Goal: Task Accomplishment & Management: Manage account settings

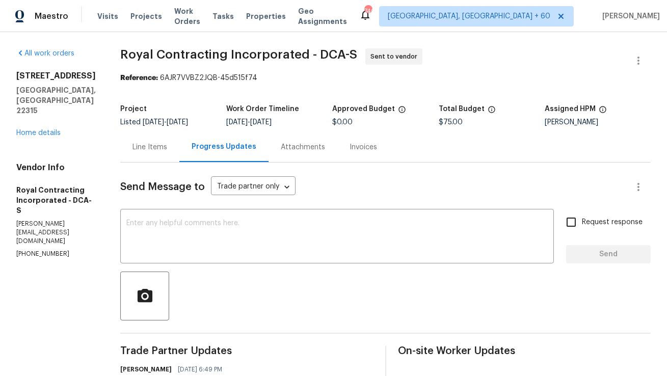
click at [170, 137] on div "Line Items" at bounding box center [149, 147] width 59 height 30
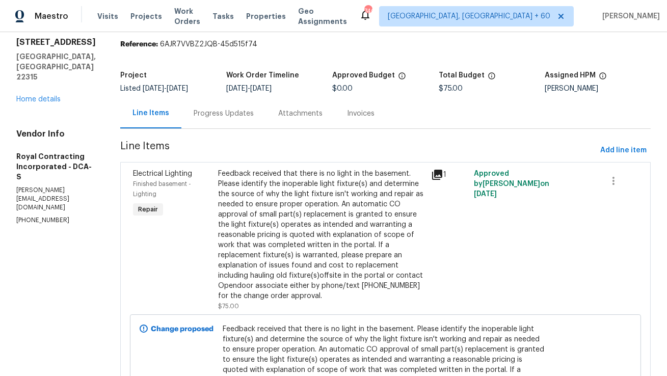
scroll to position [35, 0]
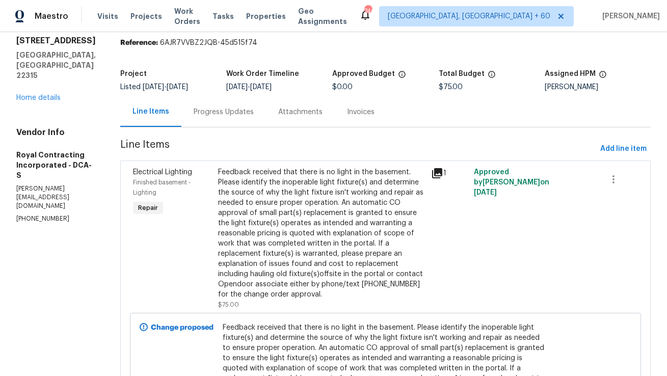
click at [240, 195] on div "Feedback received that there is no light in the basement. Please identify the i…" at bounding box center [321, 233] width 207 height 132
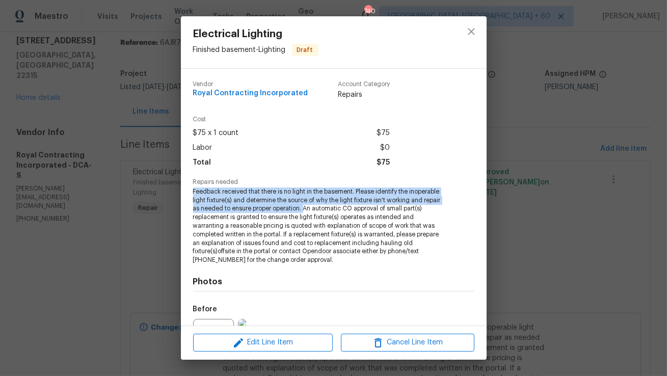
copy span "Feedback received that there is no light in the basement. Please identify the i…"
drag, startPoint x: 193, startPoint y: 192, endPoint x: 304, endPoint y: 209, distance: 112.4
click at [304, 209] on span "Feedback received that there is no light in the basement. Please identify the i…" at bounding box center [319, 225] width 253 height 77
click at [470, 35] on icon "close" at bounding box center [471, 31] width 12 height 12
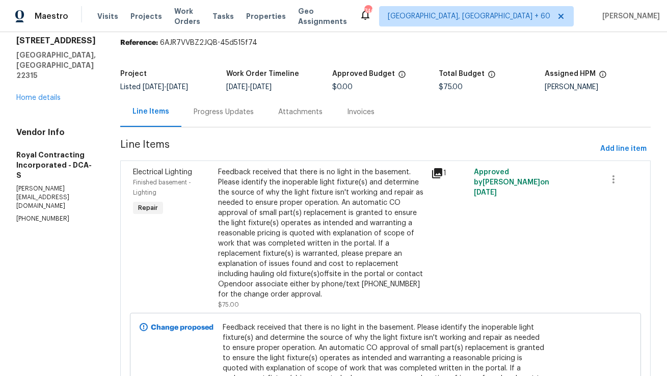
scroll to position [0, 0]
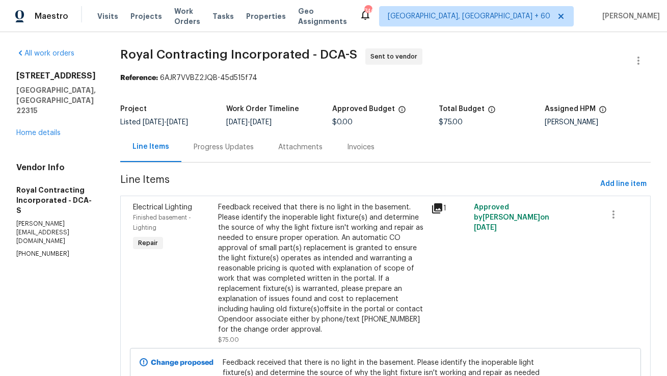
click at [237, 146] on div "Progress Updates" at bounding box center [224, 147] width 60 height 10
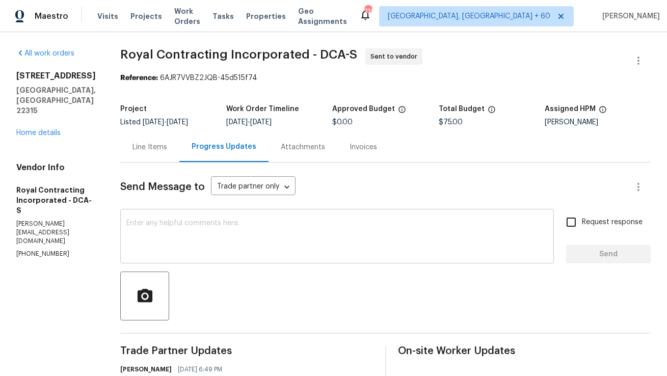
click at [216, 256] on div "x ​" at bounding box center [336, 237] width 433 height 52
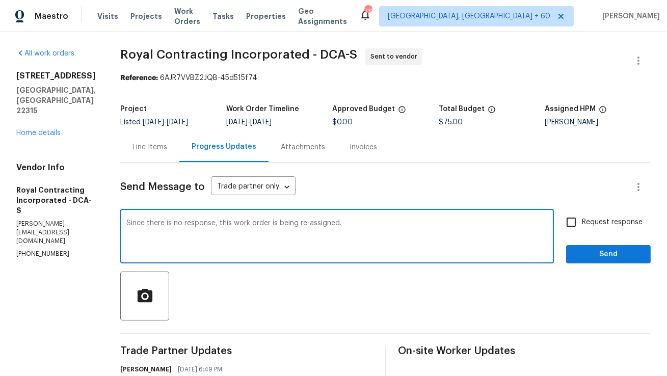
type textarea "Since there is no response, this work order is being re-assigned."
click at [568, 223] on input "Request response" at bounding box center [570, 221] width 21 height 21
checkbox input "true"
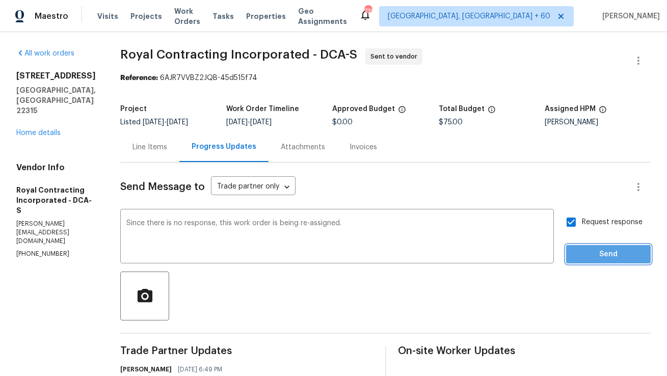
click at [588, 250] on span "Send" at bounding box center [608, 254] width 68 height 13
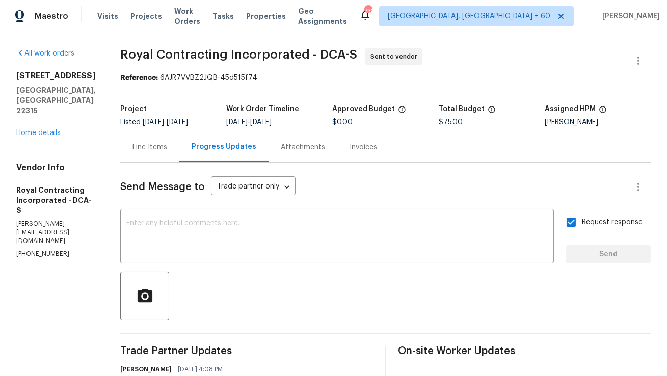
click at [167, 152] on div "Line Items" at bounding box center [149, 147] width 35 height 10
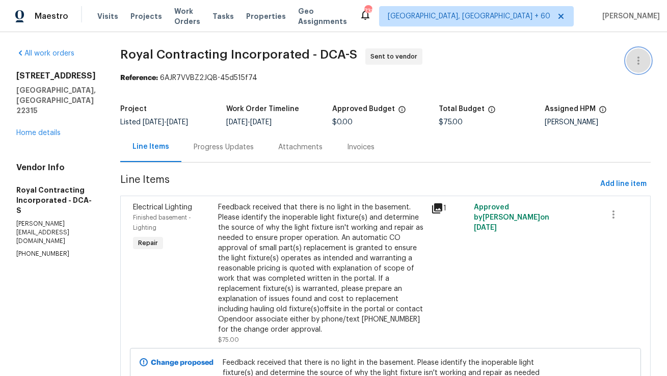
click at [630, 69] on button "button" at bounding box center [638, 60] width 24 height 24
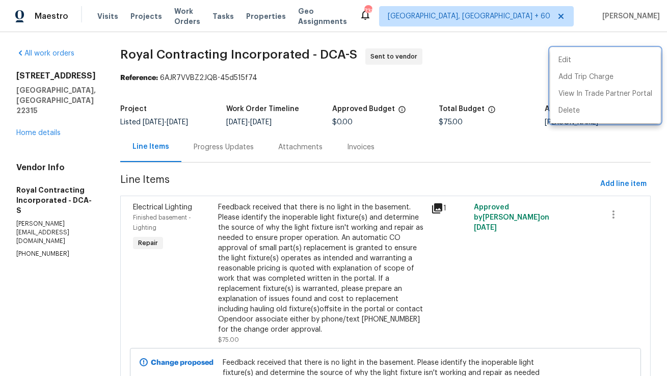
click at [227, 135] on div at bounding box center [333, 188] width 667 height 376
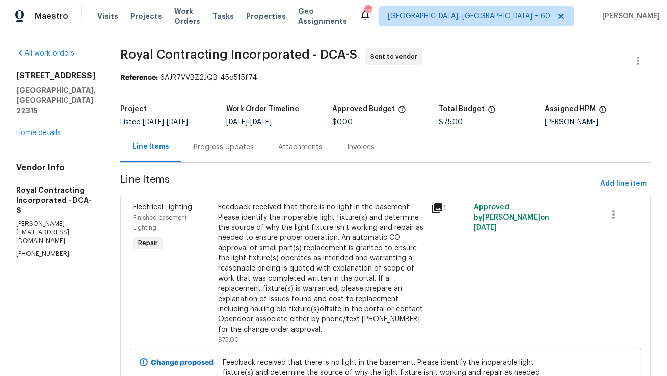
click at [227, 143] on div "Progress Updates" at bounding box center [224, 147] width 60 height 10
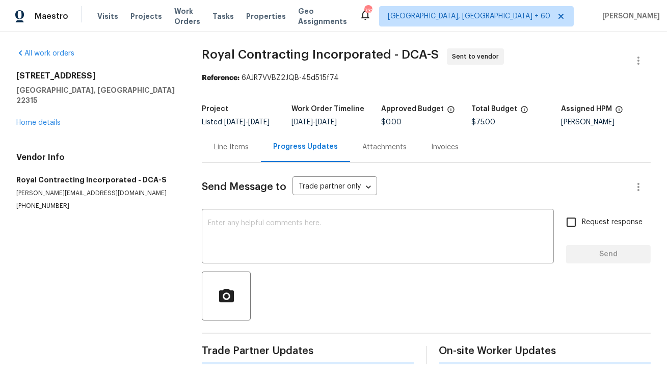
scroll to position [173, 0]
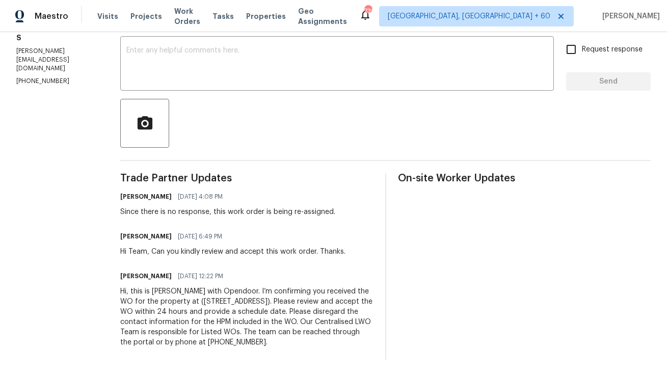
copy div "Hi, this is [PERSON_NAME] with Opendoor. I’m confirming you received the WO for…"
drag, startPoint x: 340, startPoint y: 345, endPoint x: 127, endPoint y: 292, distance: 219.8
click at [127, 292] on div "All work orders 6631 Rockleigh Way Alexandria, VA 22315 Home details Vendor Inf…" at bounding box center [333, 117] width 667 height 516
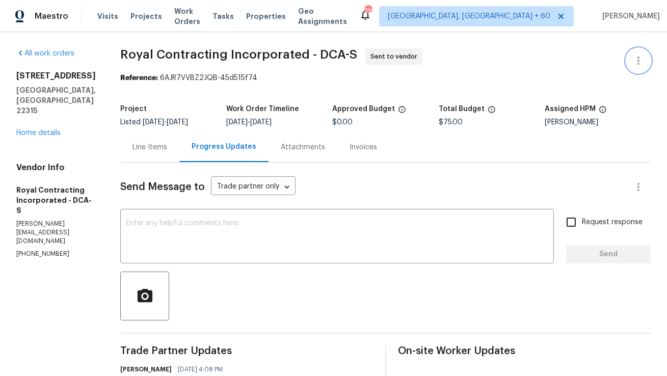
click at [642, 51] on button "button" at bounding box center [638, 60] width 24 height 24
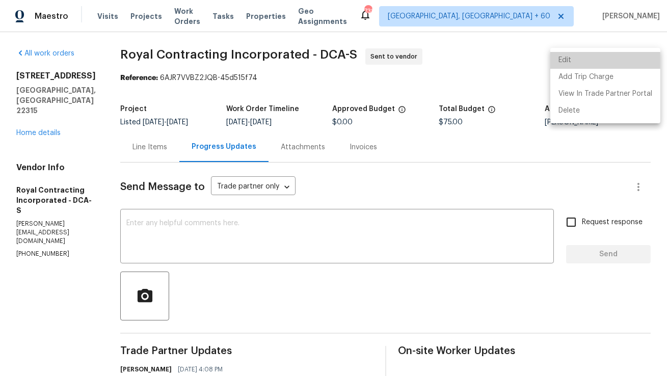
click at [606, 60] on li "Edit" at bounding box center [605, 60] width 110 height 17
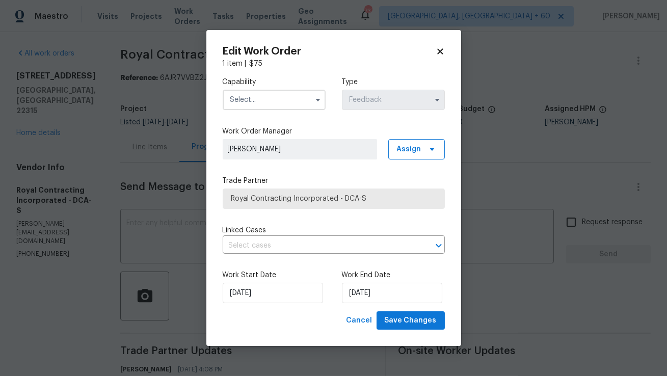
click at [307, 96] on input "text" at bounding box center [274, 100] width 103 height 20
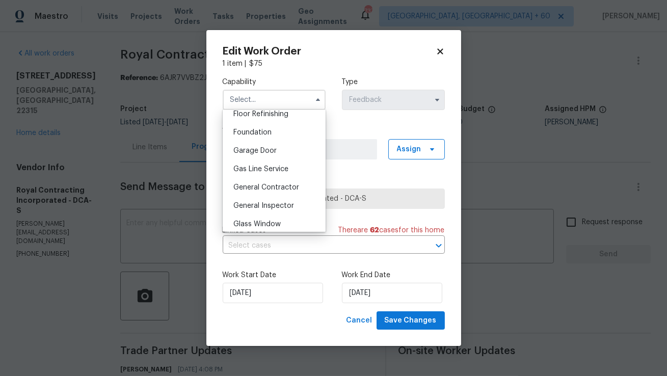
scroll to position [423, 0]
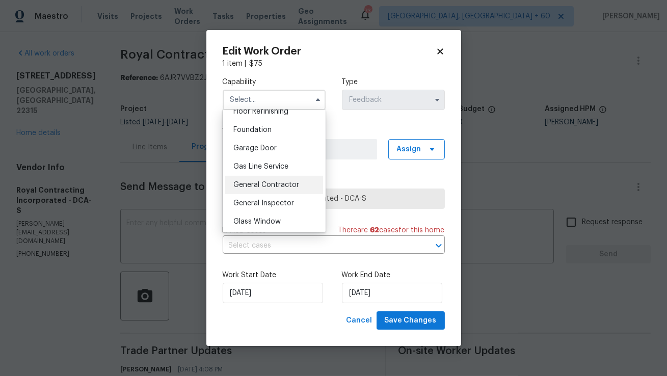
click at [259, 187] on span "General Contractor" at bounding box center [266, 184] width 66 height 7
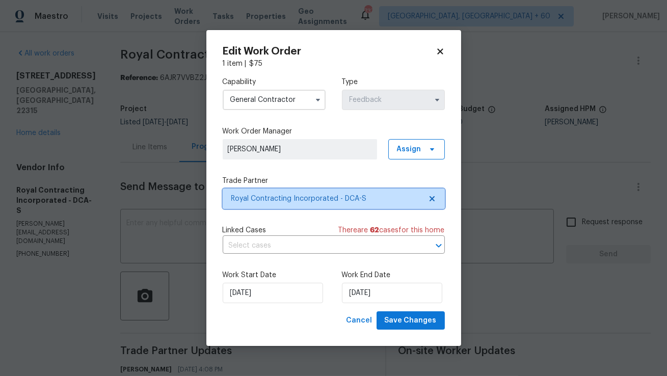
click at [270, 204] on span "Royal Contracting Incorporated - DCA-S" at bounding box center [334, 198] width 222 height 20
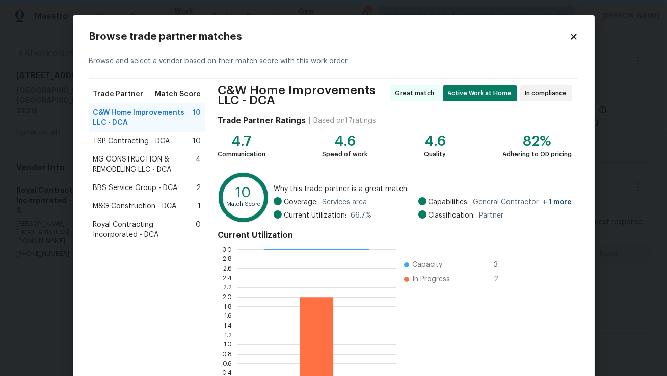
scroll to position [1, 1]
click at [167, 188] on span "BBS Service Group - DCA" at bounding box center [135, 188] width 85 height 10
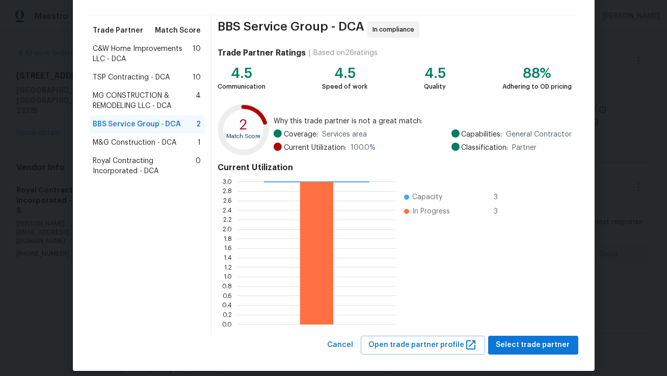
scroll to position [62, 0]
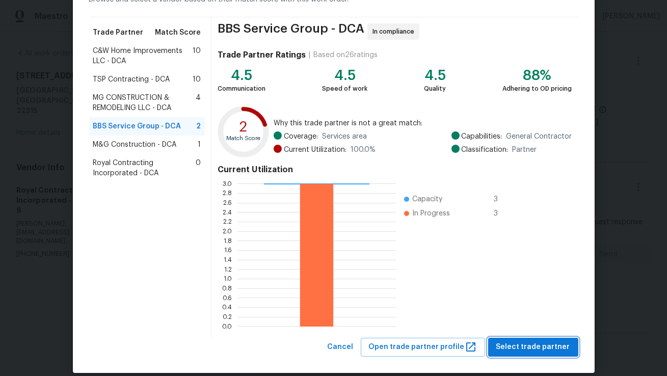
click at [503, 343] on span "Select trade partner" at bounding box center [533, 347] width 74 height 13
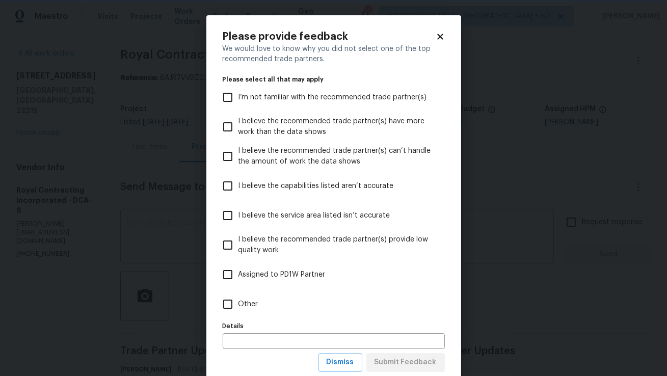
scroll to position [0, 0]
click at [345, 366] on span "Dismiss" at bounding box center [340, 362] width 28 height 13
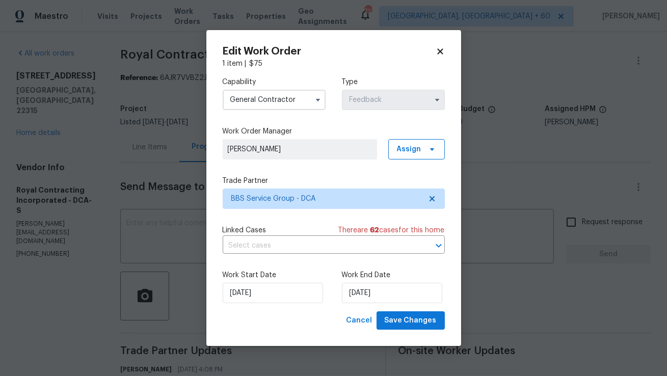
click at [295, 104] on input "General Contractor" at bounding box center [274, 100] width 103 height 20
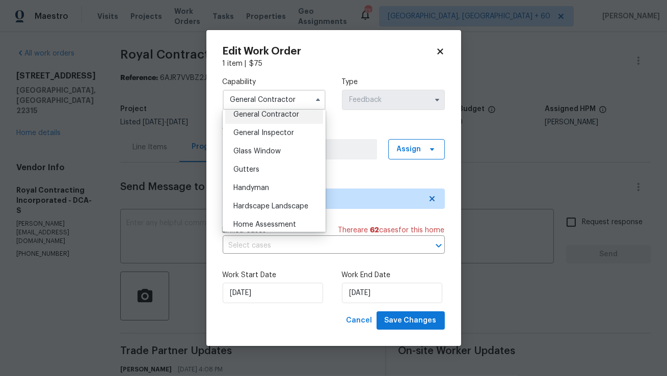
scroll to position [534, 0]
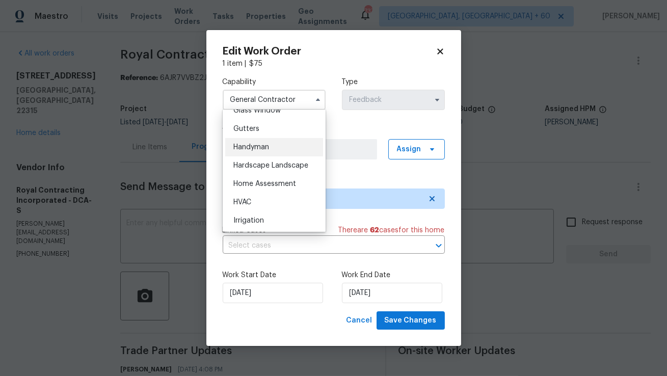
click at [289, 143] on div "Handyman" at bounding box center [274, 147] width 98 height 18
type input "Handyman"
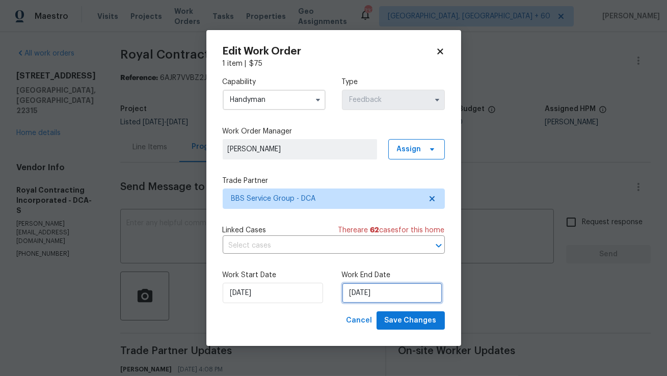
click at [353, 288] on input "25/09/2025" at bounding box center [392, 293] width 100 height 20
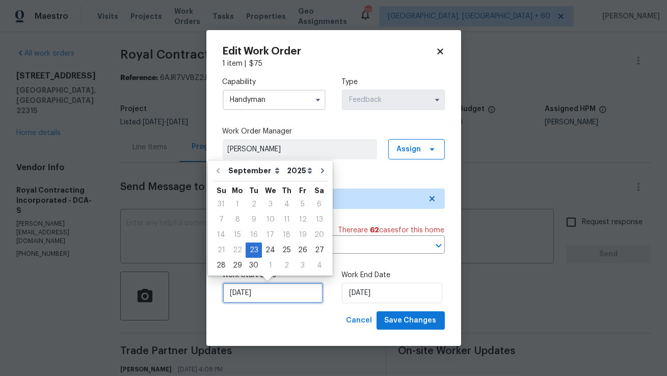
click at [257, 289] on input "23/09/2025" at bounding box center [273, 293] width 100 height 20
click at [264, 253] on div "24" at bounding box center [270, 250] width 17 height 14
type input "24/09/2025"
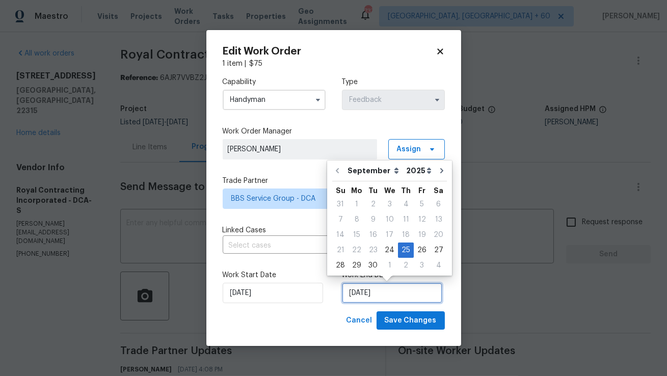
click at [370, 292] on input "25/09/2025" at bounding box center [392, 293] width 100 height 20
click at [414, 251] on div "26" at bounding box center [422, 250] width 16 height 14
type input "26/09/2025"
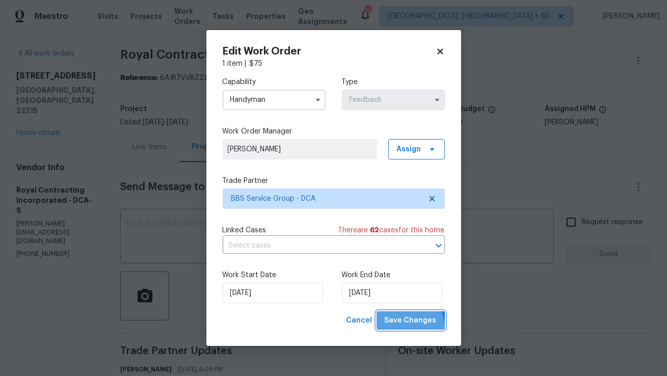
click at [402, 328] on button "Save Changes" at bounding box center [410, 320] width 68 height 19
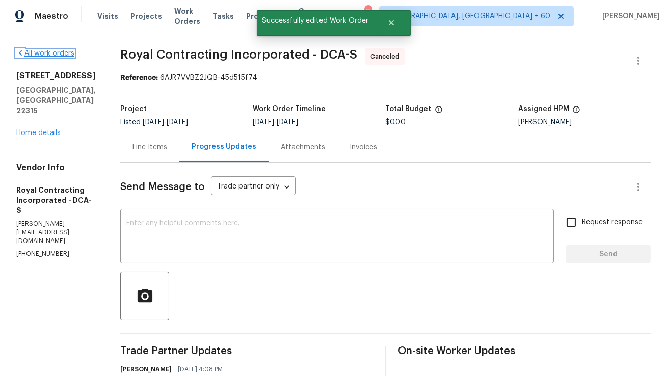
click at [53, 51] on link "All work orders" at bounding box center [45, 53] width 58 height 7
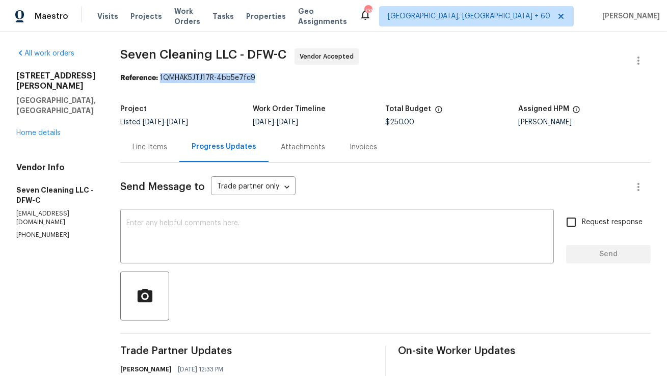
copy div "1QMHAK5JTJ17R-4bb5e7fc9"
drag, startPoint x: 169, startPoint y: 76, endPoint x: 279, endPoint y: 76, distance: 110.0
click at [279, 76] on div "Reference: 1QMHAK5JTJ17R-4bb5e7fc9" at bounding box center [385, 78] width 530 height 10
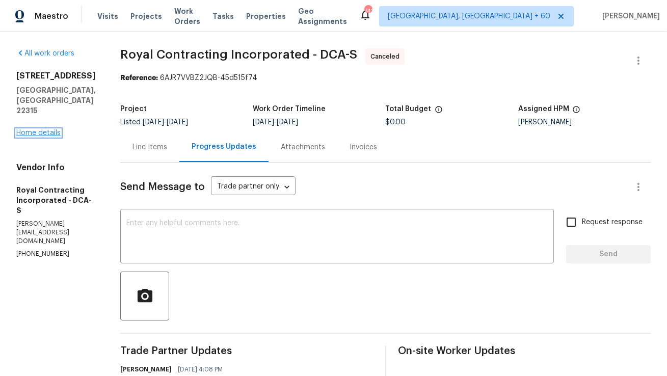
click at [52, 129] on link "Home details" at bounding box center [38, 132] width 44 height 7
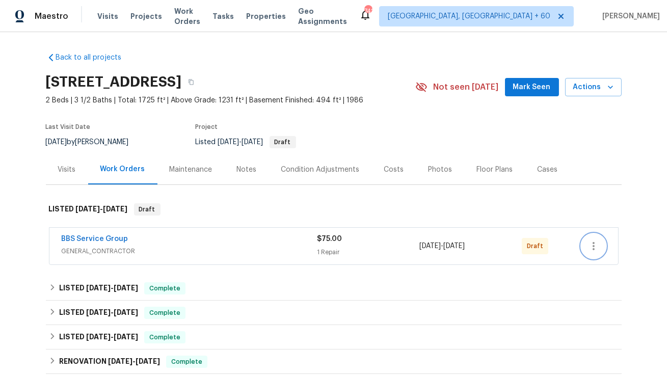
click at [601, 246] on button "button" at bounding box center [593, 246] width 24 height 24
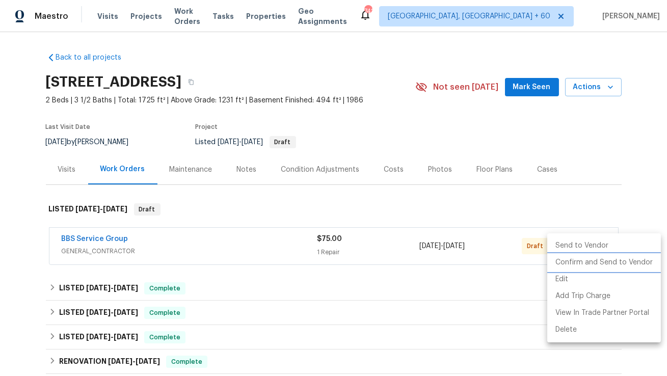
click at [581, 261] on li "Confirm and Send to Vendor" at bounding box center [604, 262] width 114 height 17
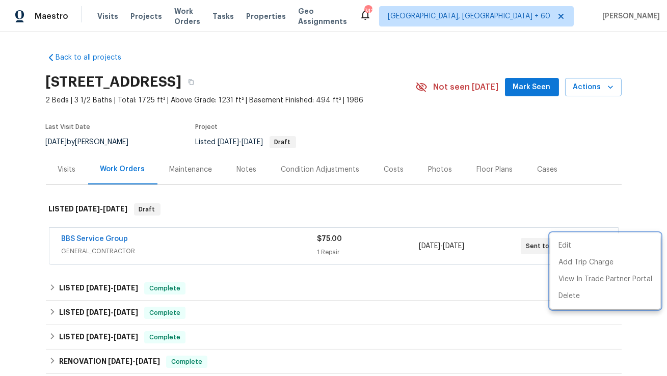
click at [79, 236] on div at bounding box center [333, 188] width 667 height 376
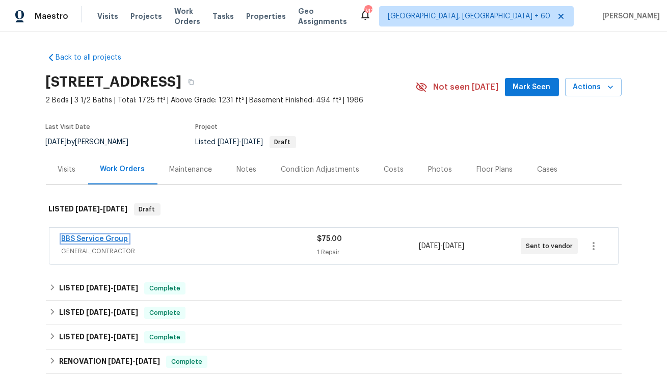
click at [79, 237] on link "BBS Service Group" at bounding box center [95, 238] width 67 height 7
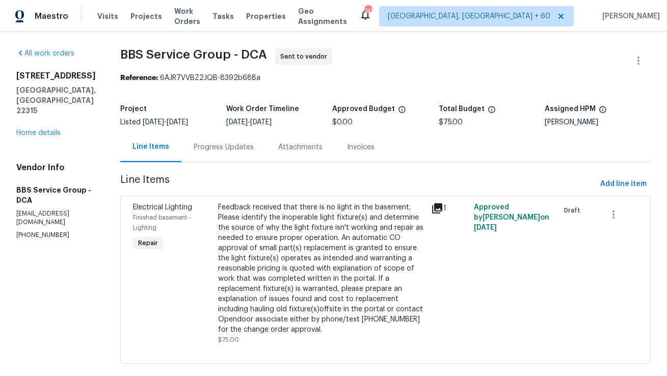
click at [291, 159] on div "Attachments" at bounding box center [300, 147] width 69 height 30
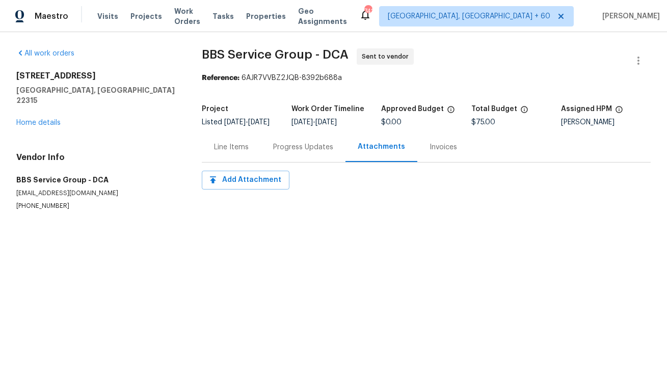
click at [293, 152] on div "Progress Updates" at bounding box center [303, 147] width 60 height 10
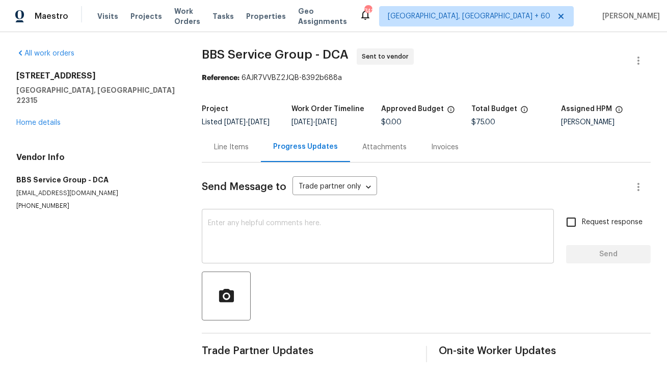
click at [265, 228] on textarea at bounding box center [378, 238] width 340 height 36
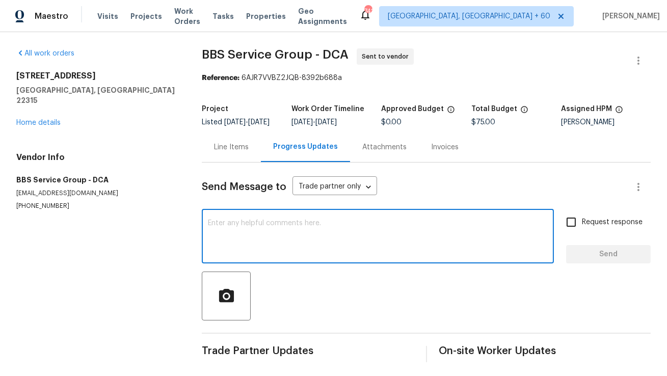
paste textarea "Hi, this is Anthony with Opendoor. I’m confirming you received the WO for the p…"
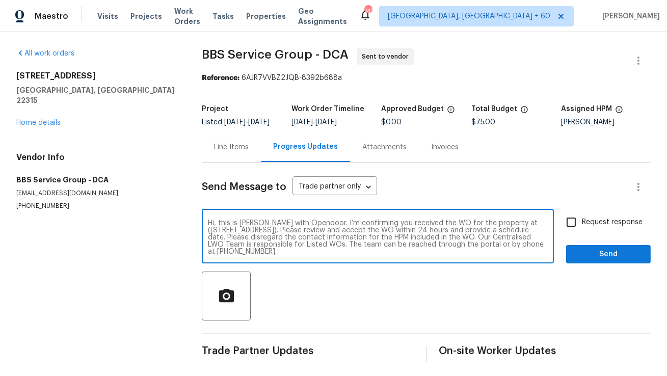
type textarea "Hi, this is Anthony with Opendoor. I’m confirming you received the WO for the p…"
click at [571, 231] on input "Request response" at bounding box center [570, 221] width 21 height 21
checkbox input "true"
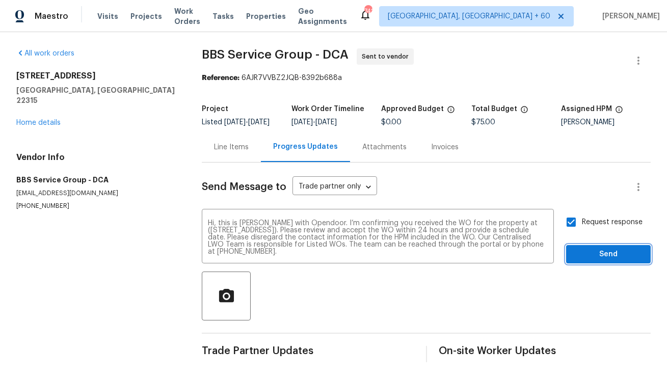
click at [588, 261] on span "Send" at bounding box center [608, 254] width 68 height 13
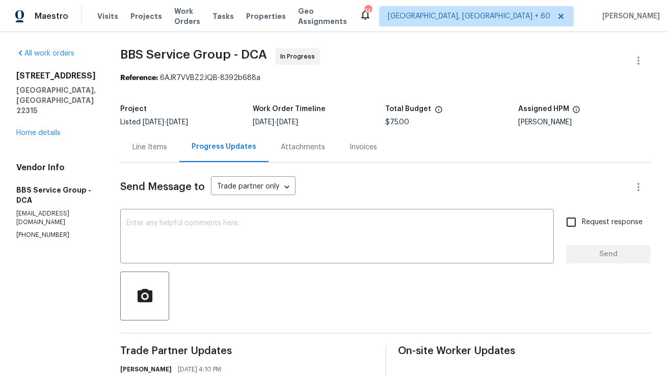
click at [153, 142] on div "Line Items" at bounding box center [149, 147] width 59 height 30
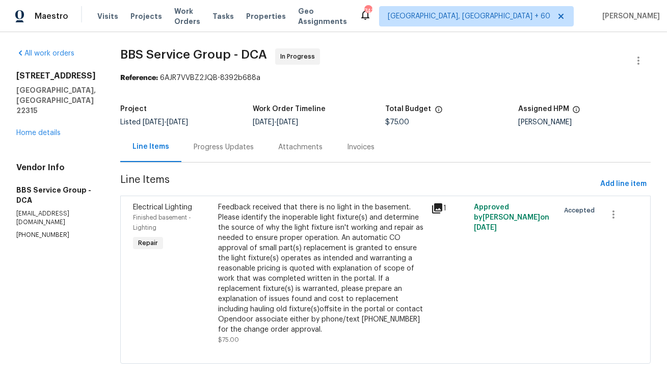
click at [193, 156] on div "Progress Updates" at bounding box center [223, 147] width 85 height 30
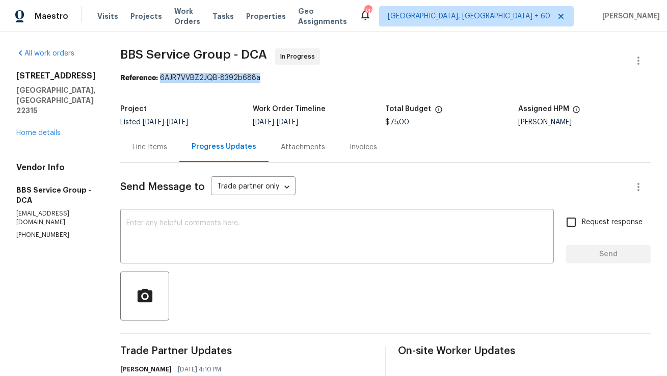
drag, startPoint x: 145, startPoint y: 77, endPoint x: 283, endPoint y: 77, distance: 137.5
click at [283, 77] on div "Reference: 6AJR7VVBZ2JQB-8392b688a" at bounding box center [385, 78] width 530 height 10
copy div "6AJR7VVBZ2JQB-8392b688a"
click at [132, 144] on div "Line Items" at bounding box center [149, 147] width 35 height 10
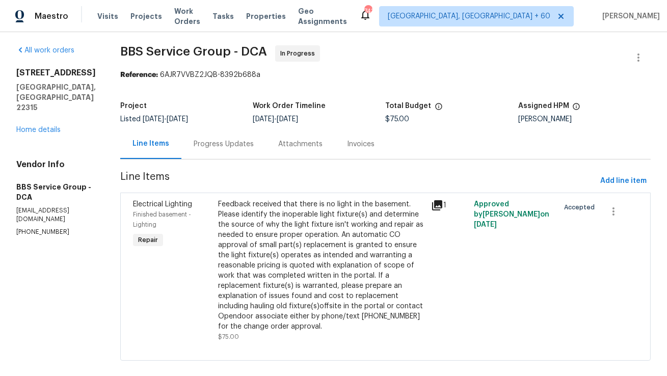
scroll to position [6, 0]
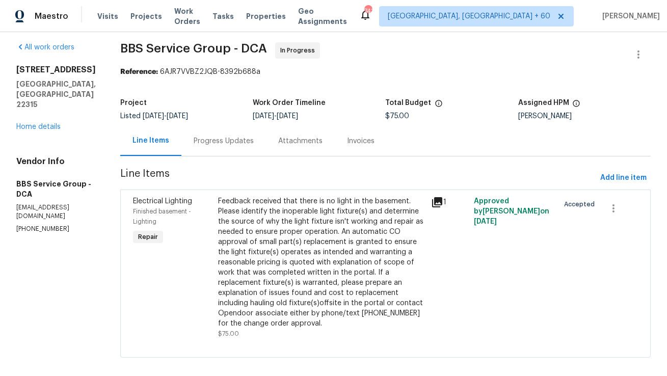
click at [216, 138] on div "Progress Updates" at bounding box center [224, 141] width 60 height 10
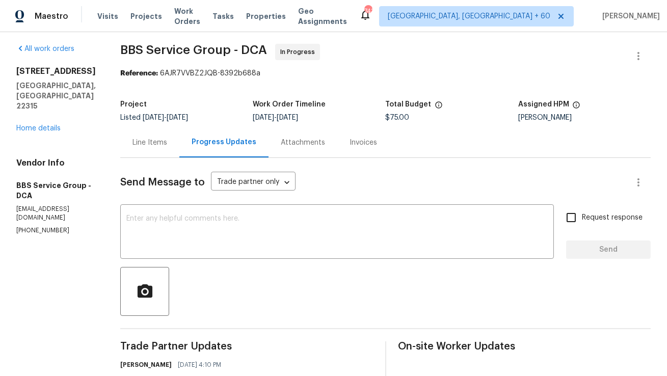
scroll to position [6, 0]
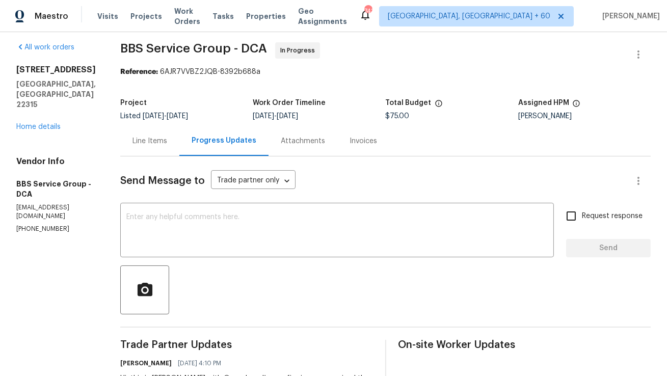
click at [344, 75] on div "Reference: 6AJR7VVBZ2JQB-8392b688a" at bounding box center [385, 72] width 530 height 10
copy span "BBS Service"
drag, startPoint x: 107, startPoint y: 46, endPoint x: 173, endPoint y: 47, distance: 65.7
click at [173, 47] on span "BBS Service Group - DCA" at bounding box center [193, 48] width 147 height 12
click at [145, 142] on div "Line Items" at bounding box center [149, 141] width 35 height 10
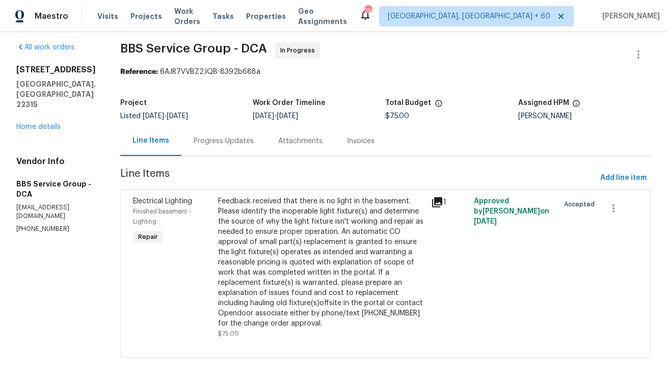
click at [188, 147] on div "Progress Updates" at bounding box center [223, 141] width 85 height 30
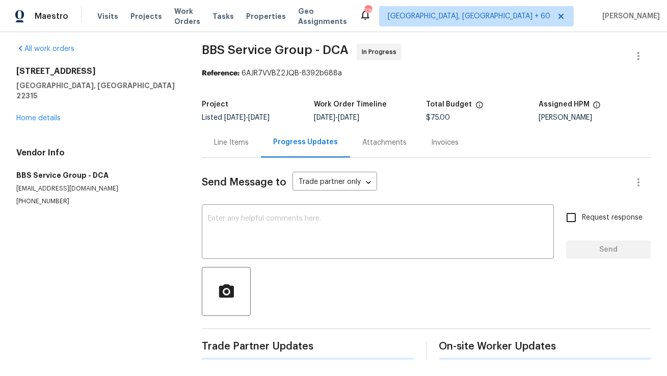
scroll to position [6, 0]
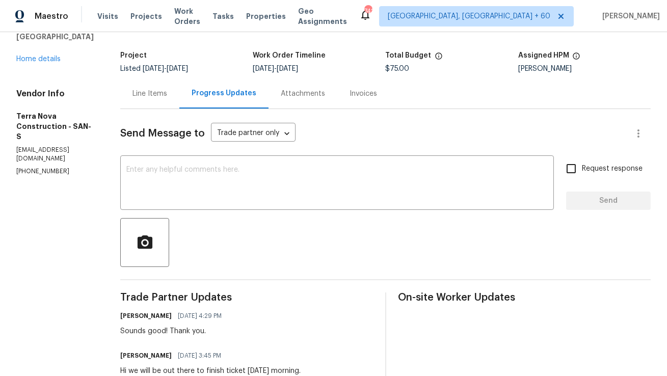
scroll to position [64, 0]
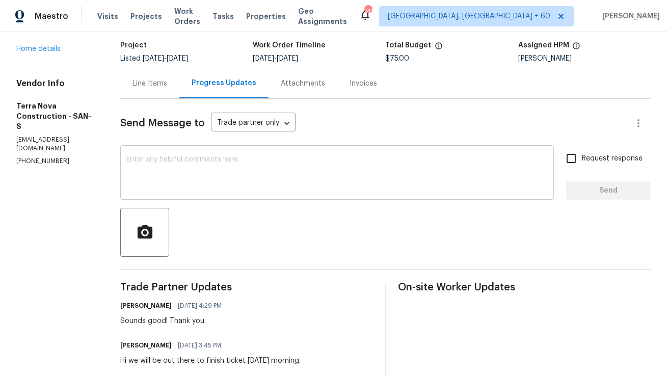
click at [301, 166] on textarea at bounding box center [336, 174] width 421 height 36
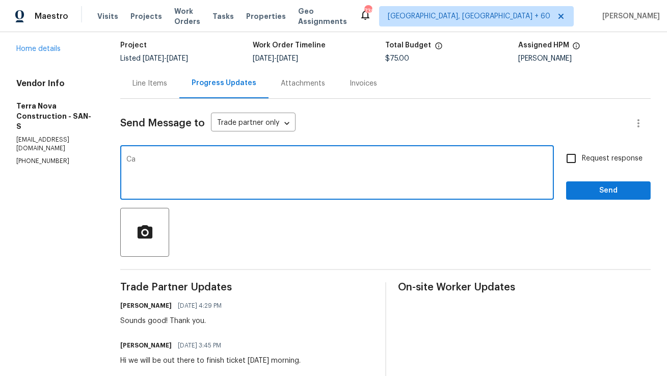
type textarea "C"
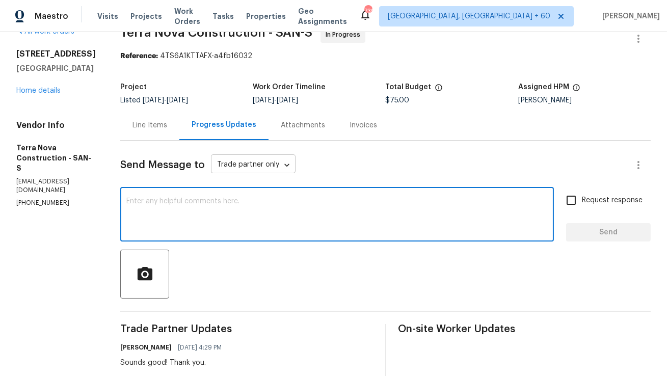
scroll to position [0, 0]
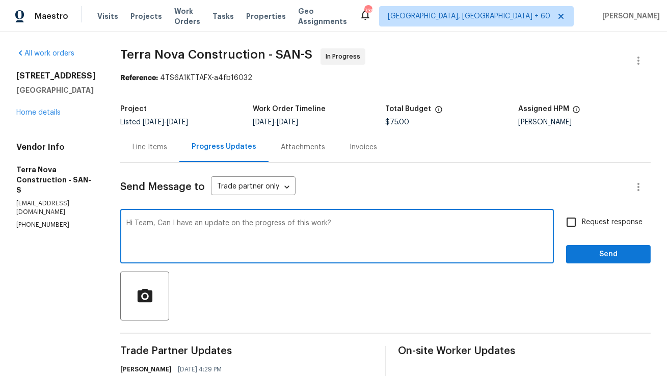
type textarea "Hi Team, Can I have an update on the progress of this work?"
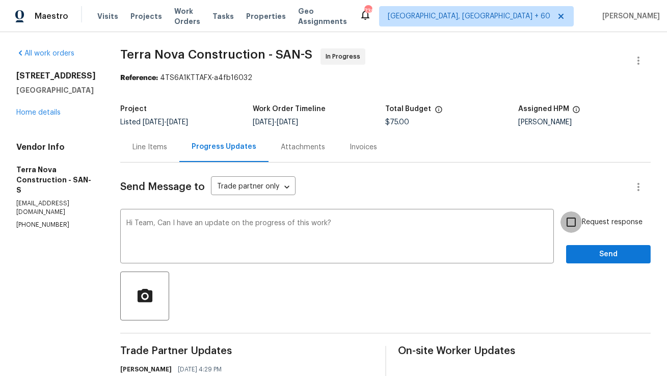
click at [571, 226] on input "Request response" at bounding box center [570, 221] width 21 height 21
checkbox input "true"
click at [583, 259] on span "Send" at bounding box center [608, 254] width 68 height 13
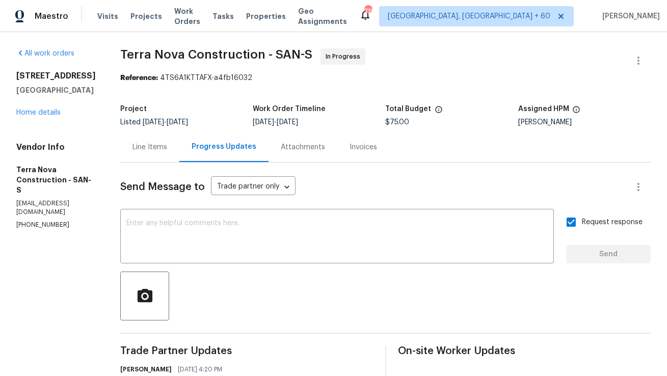
click at [167, 146] on div "Line Items" at bounding box center [149, 147] width 35 height 10
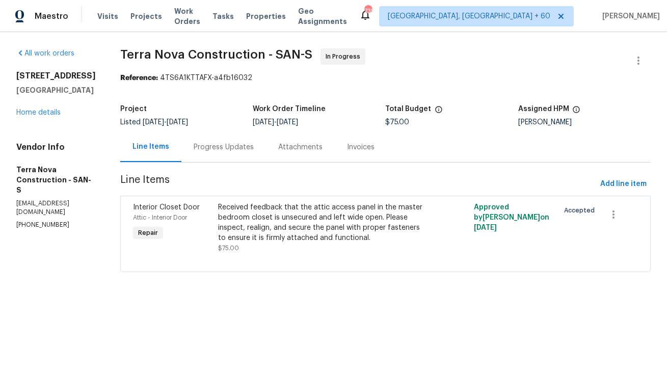
click at [254, 151] on div "Progress Updates" at bounding box center [224, 147] width 60 height 10
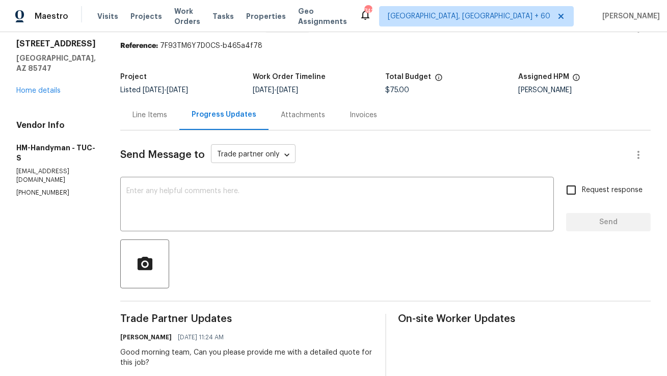
scroll to position [10, 0]
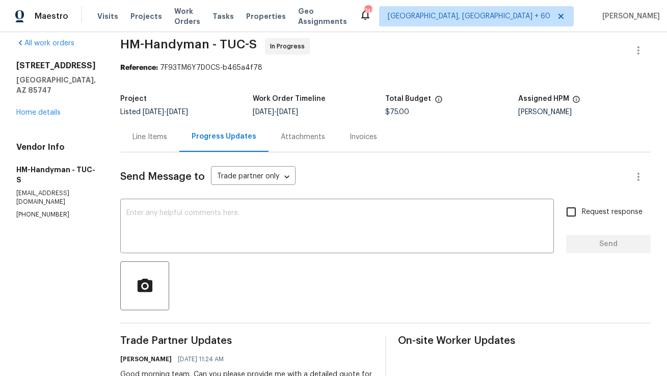
click at [167, 138] on div "Line Items" at bounding box center [149, 137] width 35 height 10
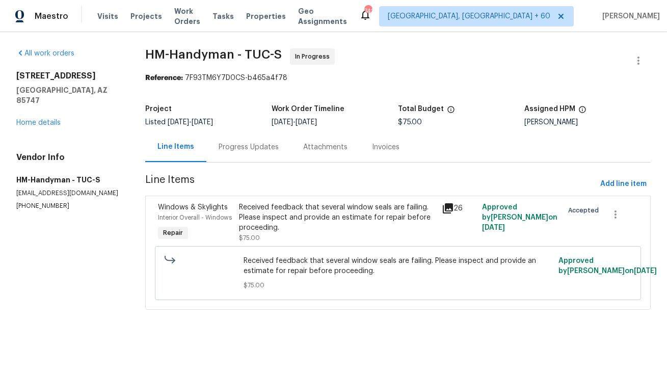
click at [243, 148] on div "Progress Updates" at bounding box center [249, 147] width 60 height 10
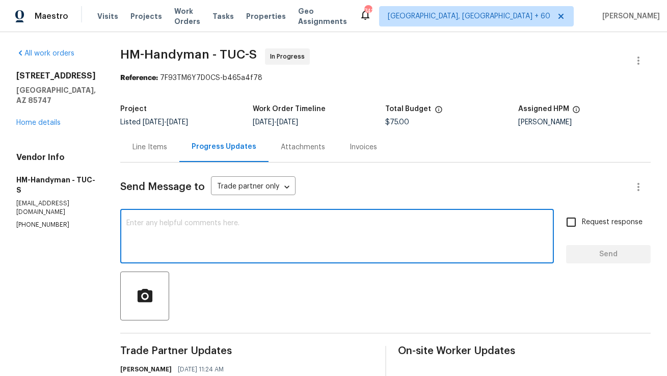
click at [305, 237] on textarea at bounding box center [336, 238] width 421 height 36
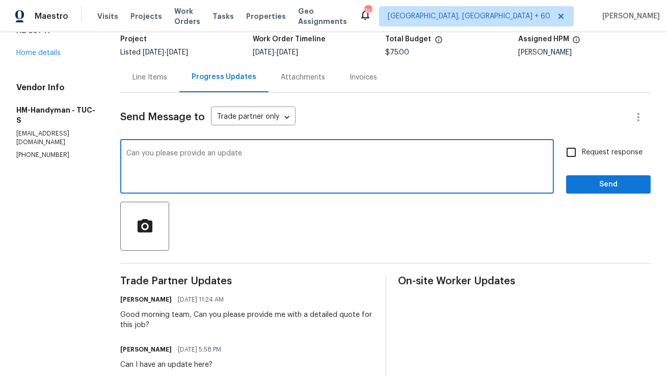
scroll to position [71, 0]
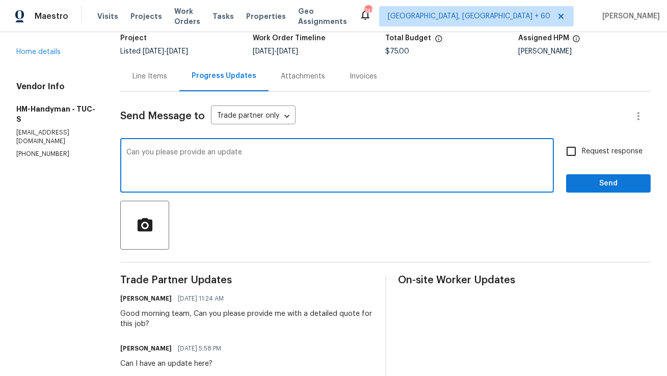
click at [152, 152] on textarea "Can you please provide an update" at bounding box center [336, 167] width 421 height 36
click at [150, 152] on textarea "Can you please provide an update" at bounding box center [336, 167] width 421 height 36
click at [257, 152] on textarea "Can you please provide an update" at bounding box center [336, 167] width 421 height 36
type textarea "Can you please provide an update?"
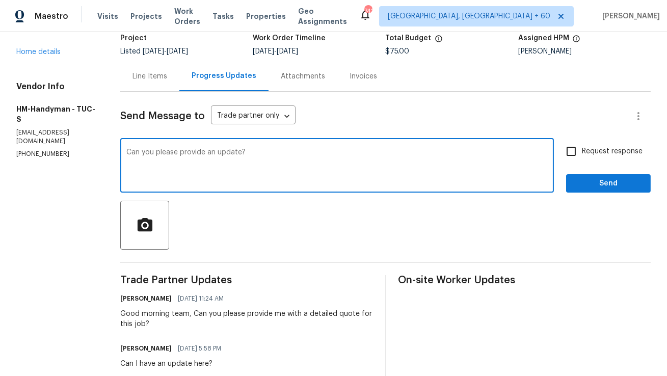
click at [580, 154] on input "Request response" at bounding box center [570, 151] width 21 height 21
checkbox input "true"
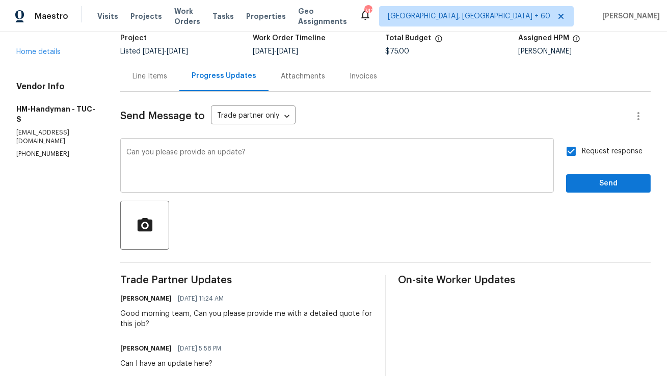
click at [134, 157] on div "Can you please provide an update? x ​" at bounding box center [336, 167] width 433 height 52
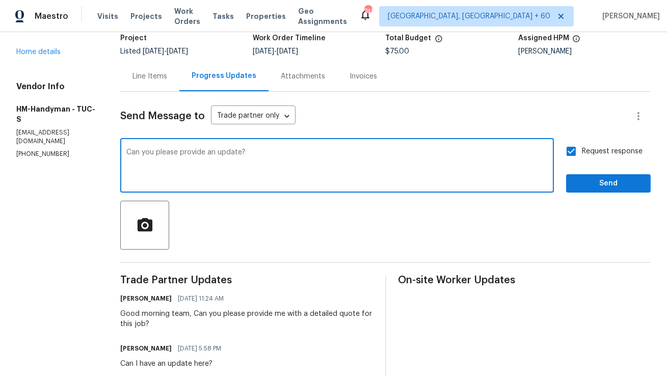
click at [135, 152] on textarea "Can you please provide an update?" at bounding box center [336, 167] width 421 height 36
type textarea "Hi Team, Can you please provide an update?"
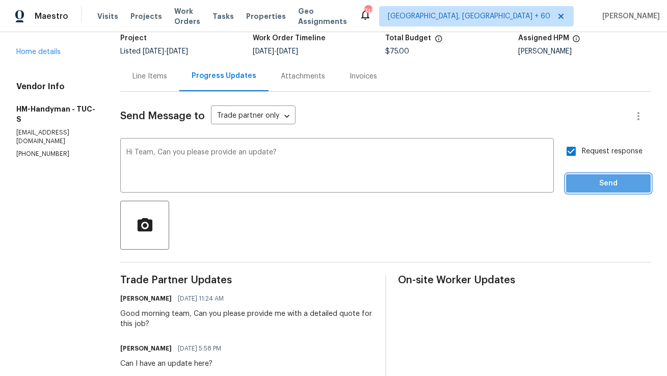
click at [581, 178] on span "Send" at bounding box center [608, 183] width 68 height 13
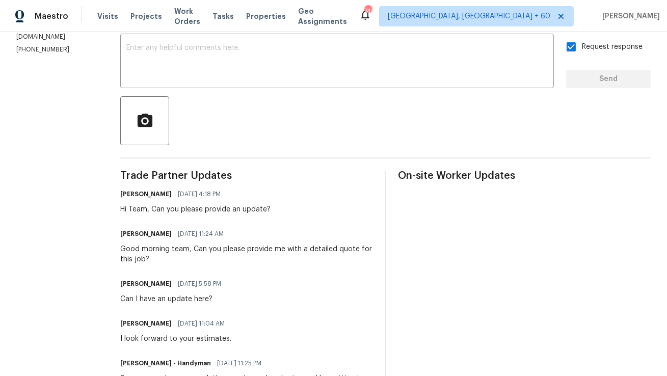
scroll to position [0, 0]
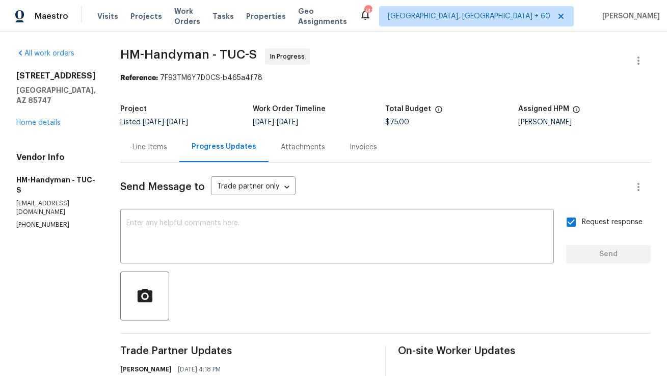
click at [169, 156] on div "Line Items" at bounding box center [149, 147] width 59 height 30
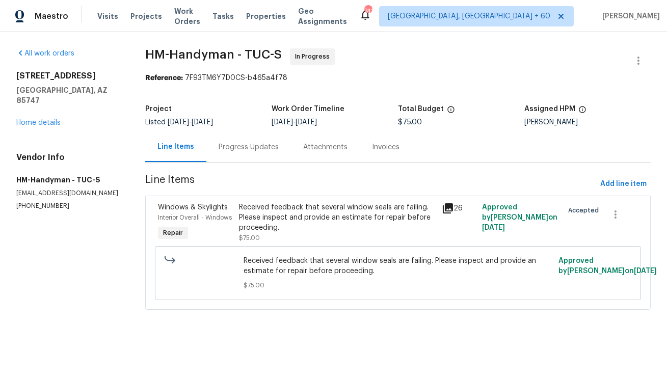
click at [237, 159] on div "Progress Updates" at bounding box center [248, 147] width 85 height 30
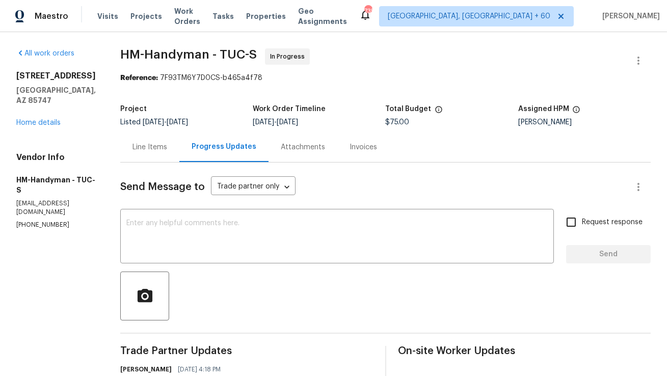
click at [166, 152] on div "Line Items" at bounding box center [149, 147] width 35 height 10
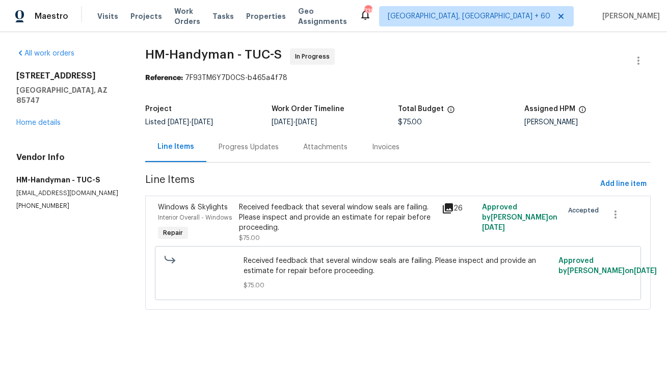
click at [251, 142] on div "Progress Updates" at bounding box center [248, 147] width 85 height 30
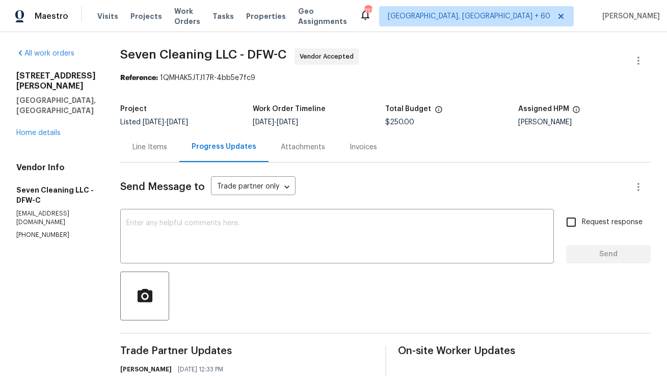
click at [170, 153] on div "Line Items" at bounding box center [149, 147] width 59 height 30
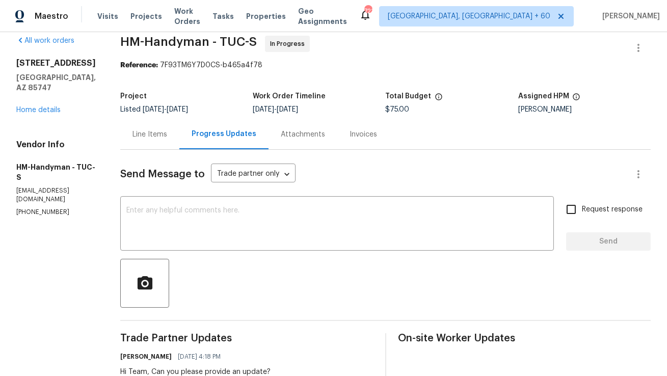
scroll to position [7, 0]
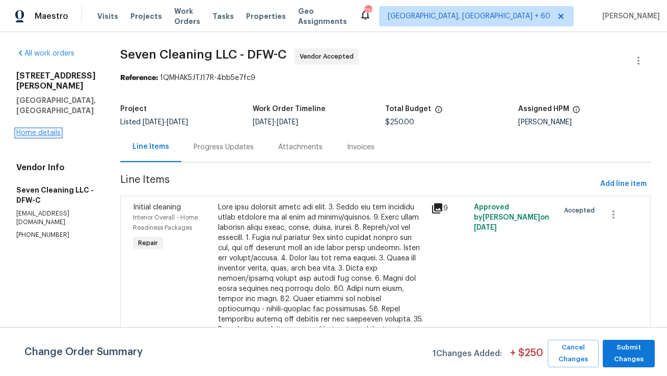
click at [27, 129] on link "Home details" at bounding box center [38, 132] width 44 height 7
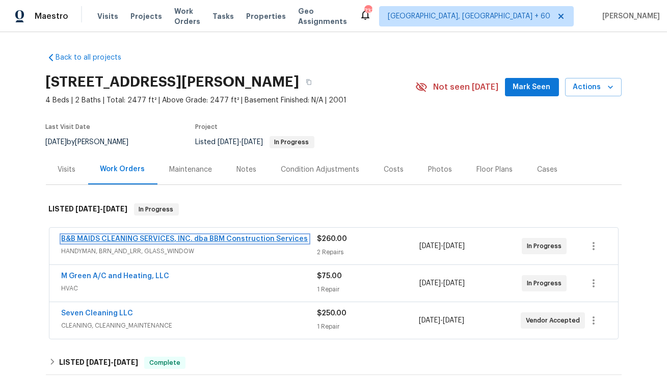
click at [191, 237] on link "B&B MAIDS CLEANING SERVICES, INC. dba BBM Construction Services" at bounding box center [185, 238] width 247 height 7
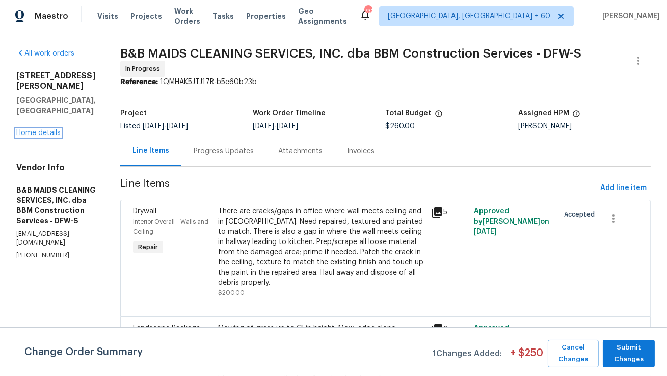
click at [39, 129] on link "Home details" at bounding box center [38, 132] width 44 height 7
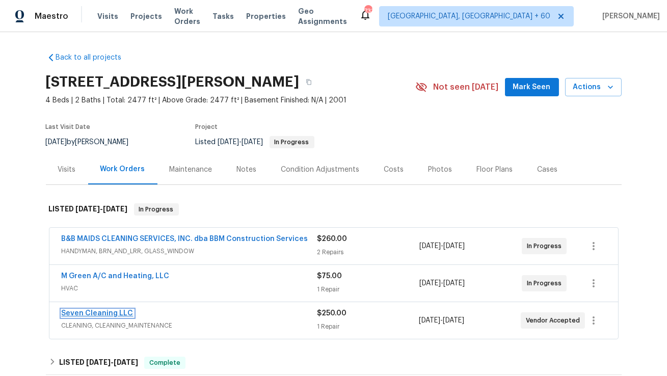
click at [127, 310] on link "Seven Cleaning LLC" at bounding box center [98, 313] width 72 height 7
